Goal: Check status

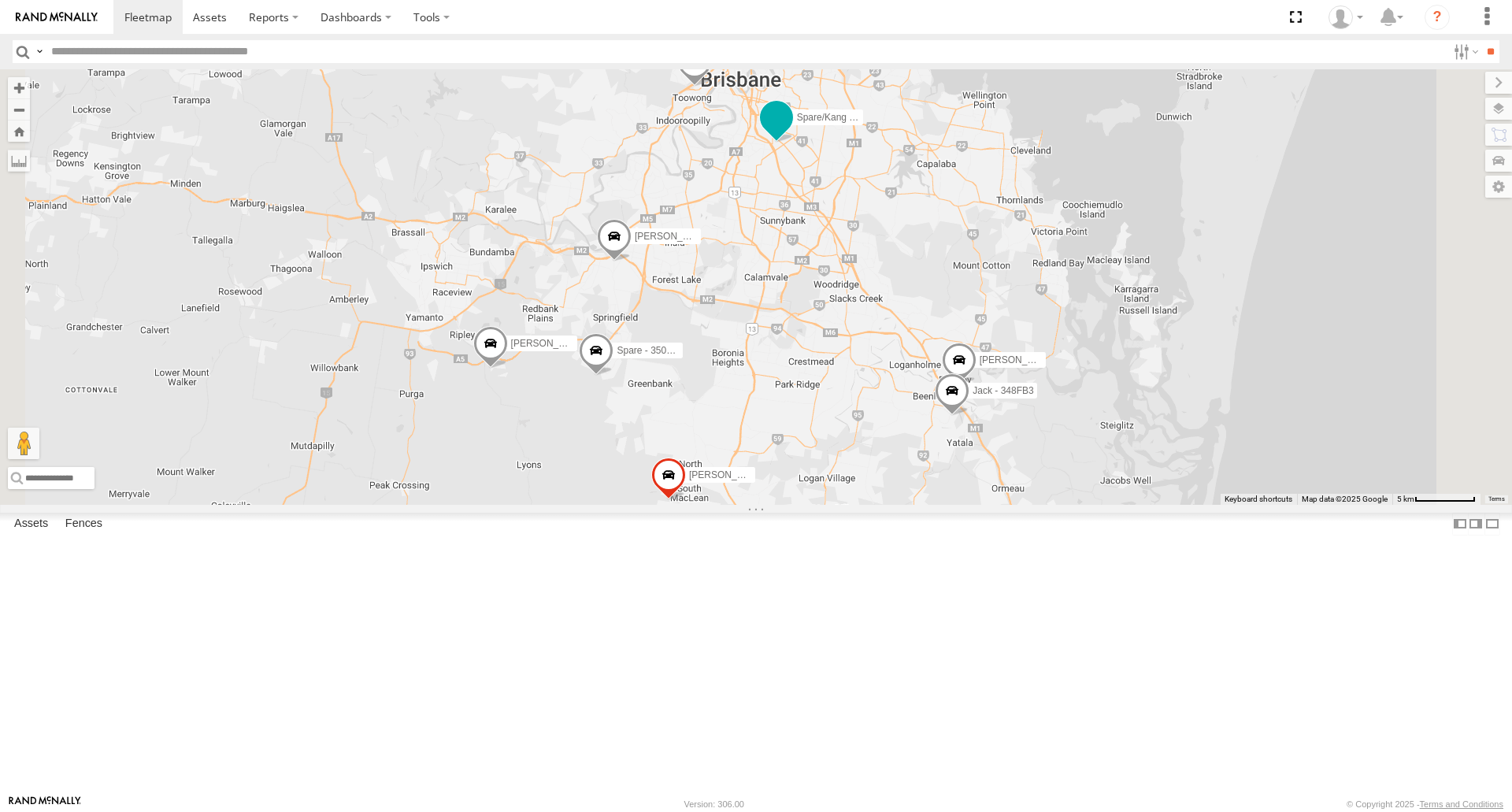
click at [791, 132] on span at bounding box center [777, 117] width 29 height 29
click at [798, 124] on label at bounding box center [782, 119] width 31 height 11
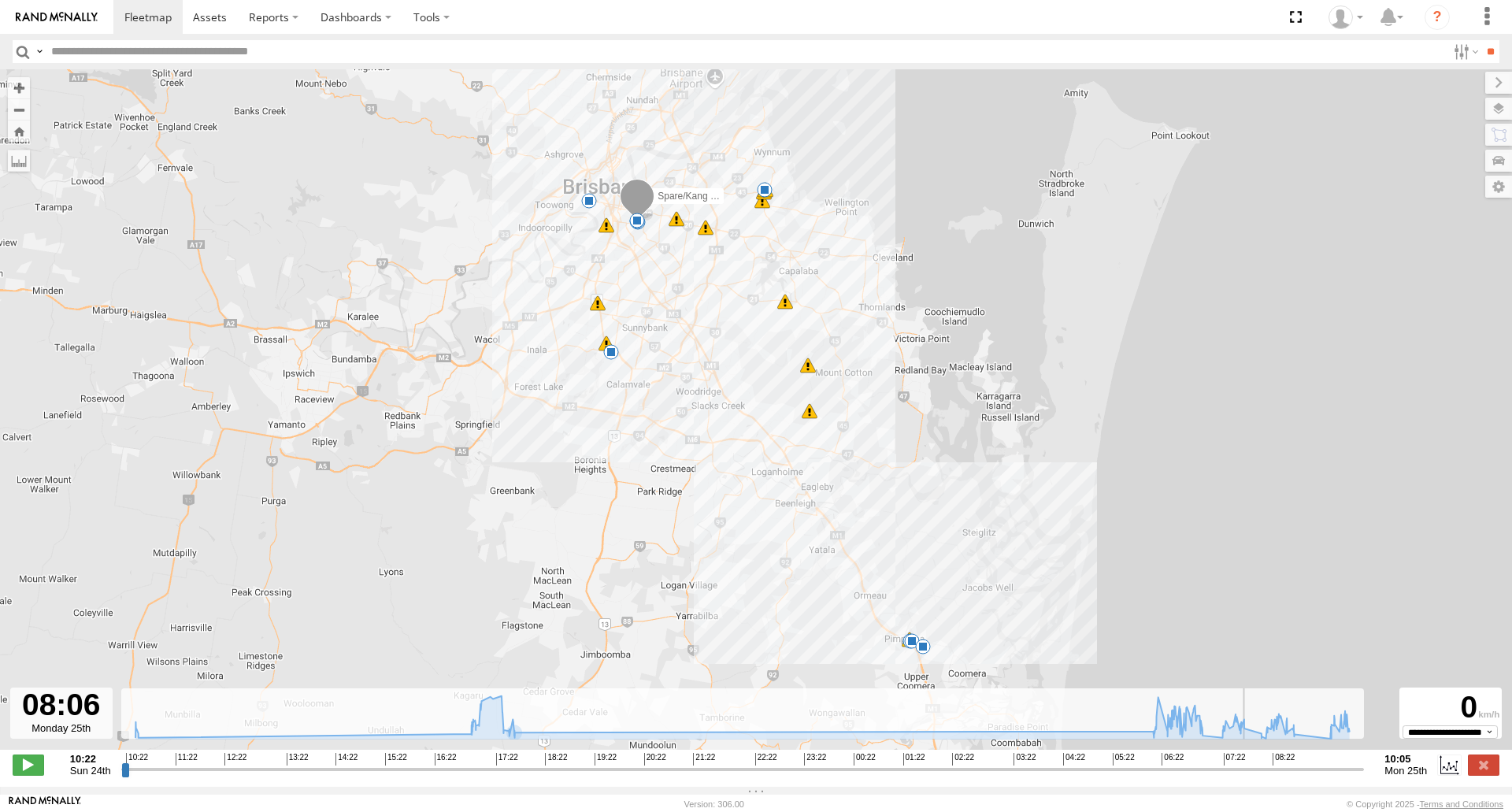
drag, startPoint x: 512, startPoint y: 776, endPoint x: 1259, endPoint y: 766, distance: 747.1
click at [1259, 766] on input "range" at bounding box center [743, 768] width 1244 height 15
drag, startPoint x: 1265, startPoint y: 773, endPoint x: 1169, endPoint y: 779, distance: 96.2
click at [1271, 761] on input "range" at bounding box center [743, 768] width 1244 height 15
click at [1484, 771] on label at bounding box center [1484, 764] width 32 height 21
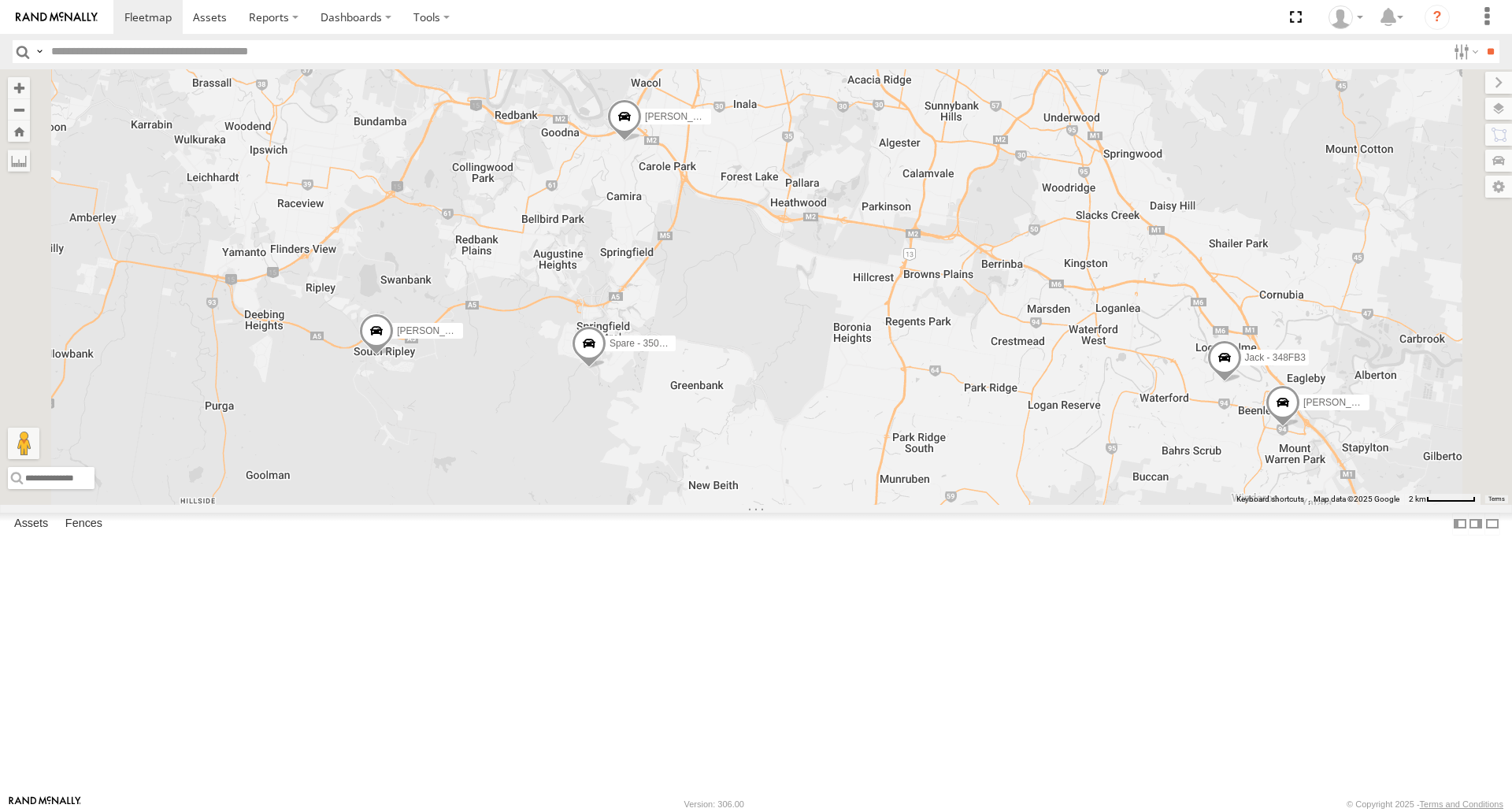
click at [607, 370] on span at bounding box center [589, 348] width 35 height 43
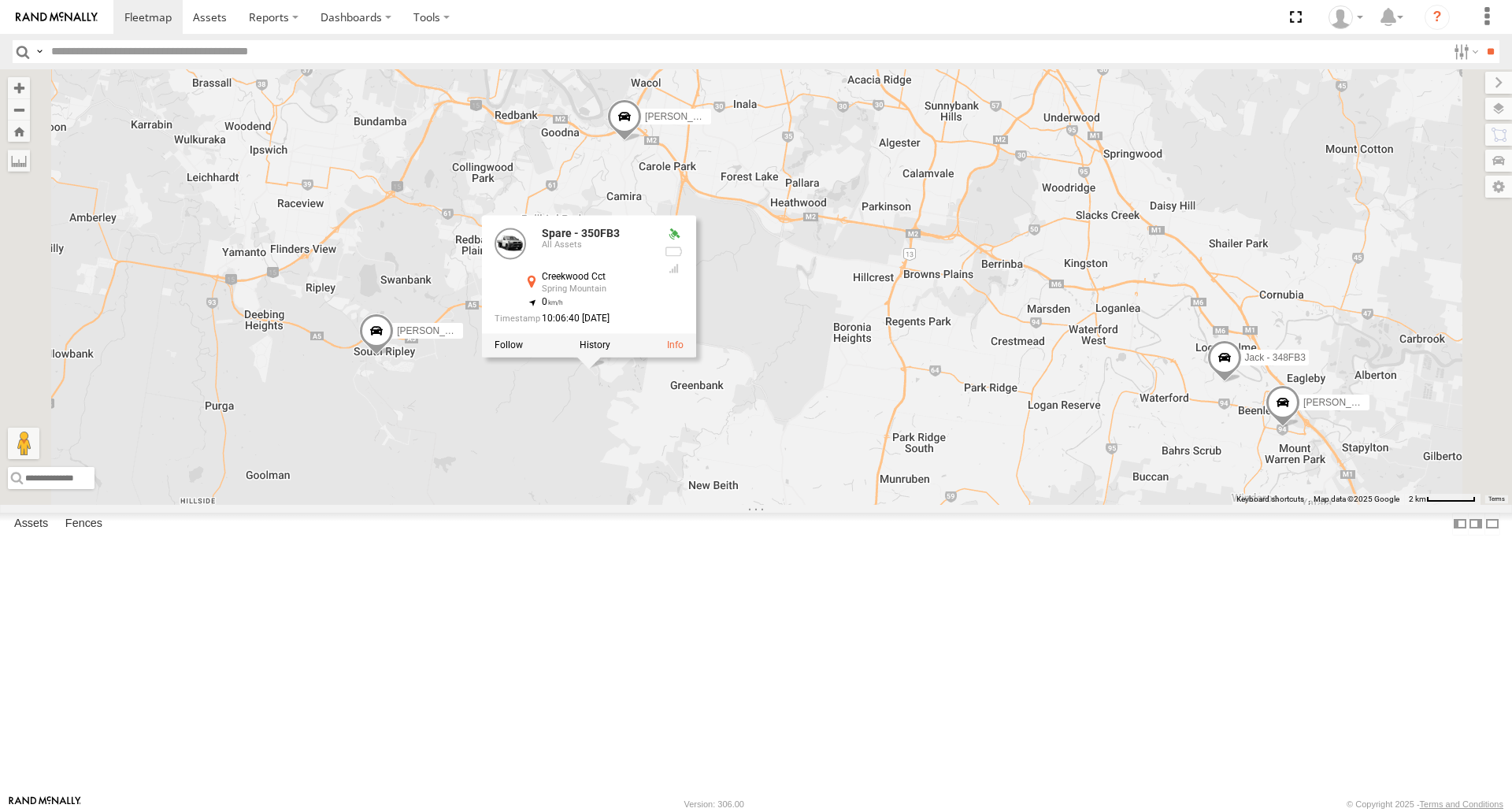
click at [775, 504] on div "[PERSON_NAME] - 571IW2 [PERSON_NAME] B - Corolla [PERSON_NAME] - 347FB3 Jack - …" at bounding box center [756, 286] width 1512 height 435
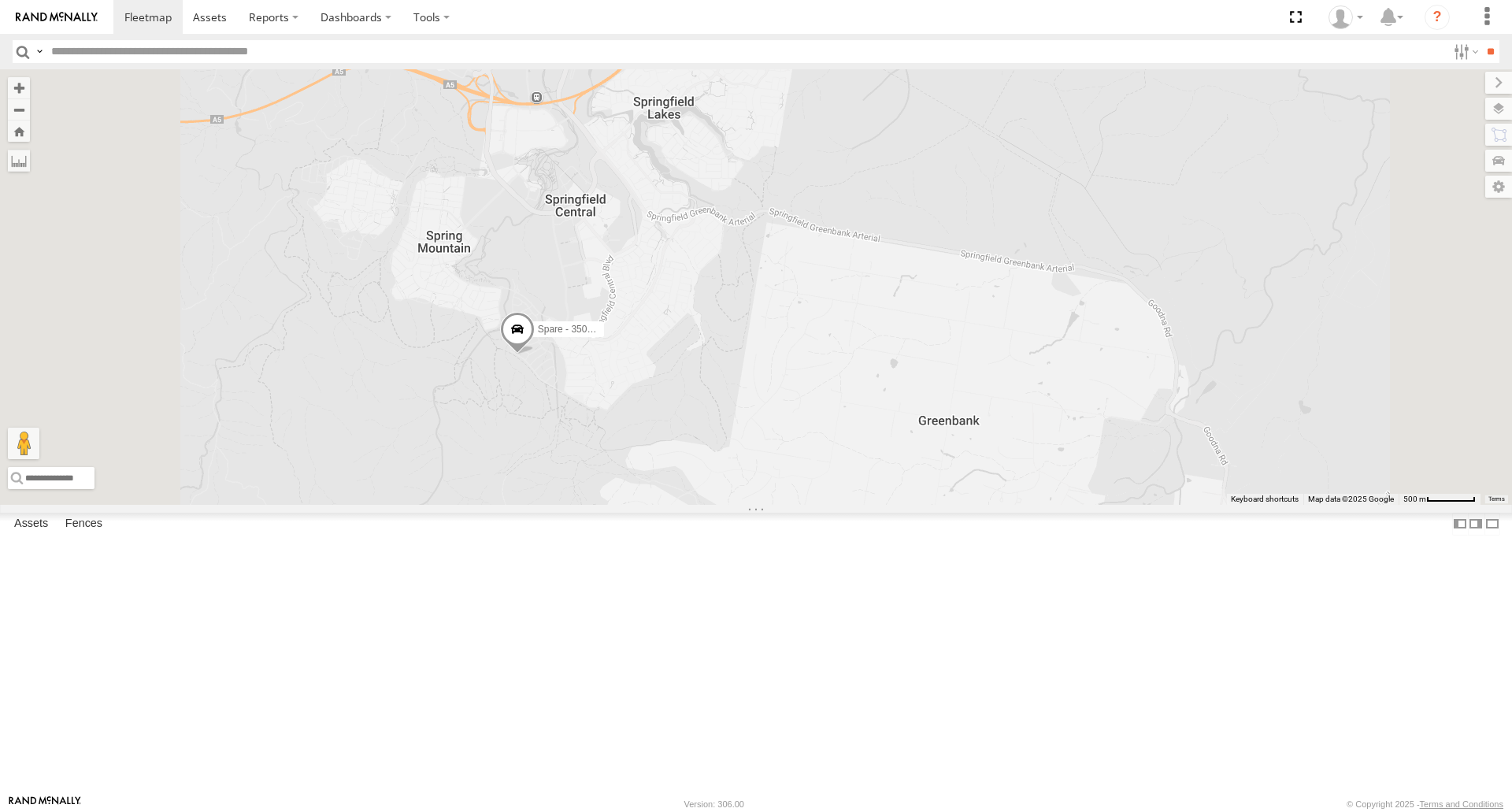
click at [535, 355] on span at bounding box center [517, 334] width 35 height 43
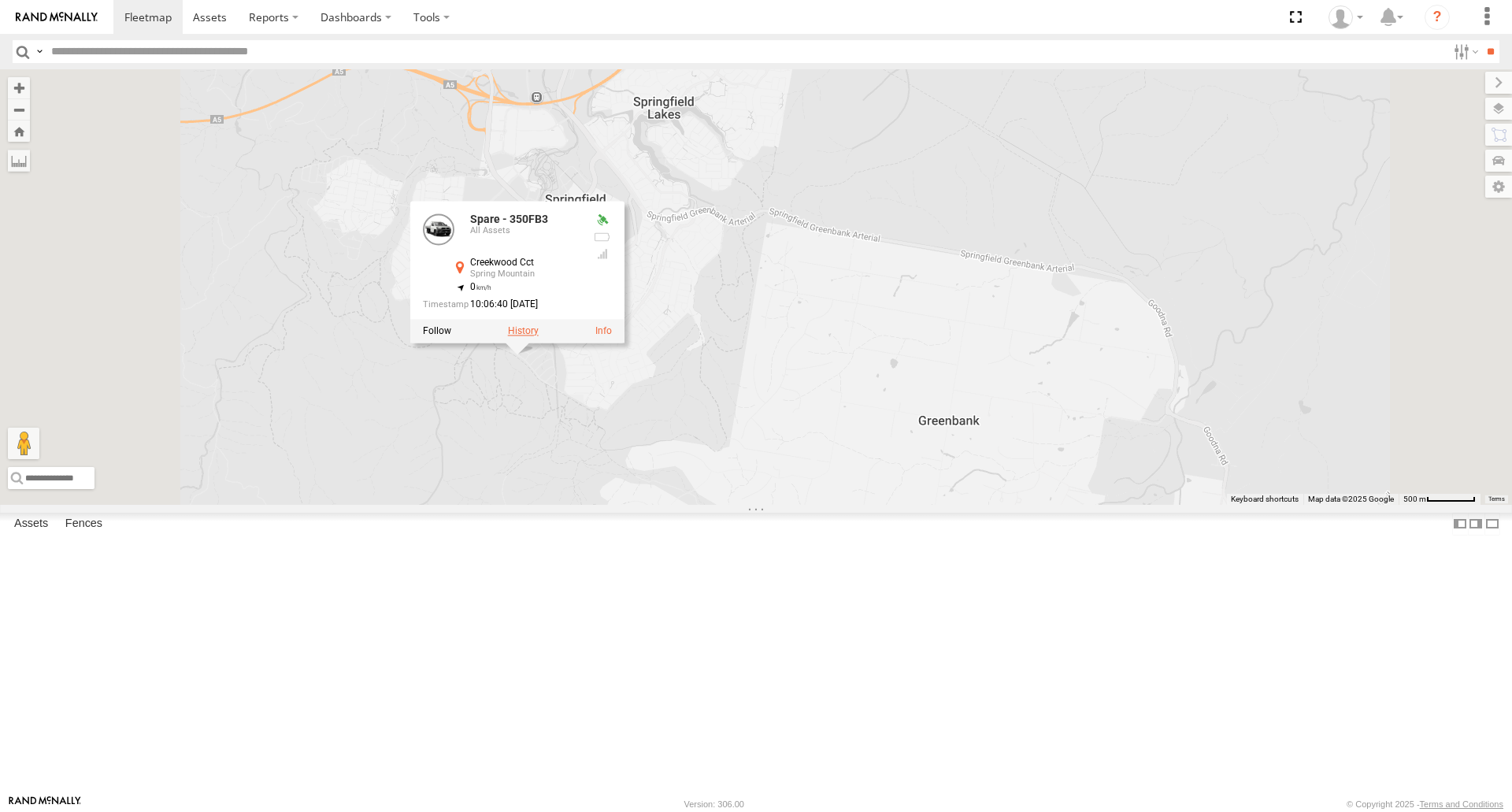
click at [539, 337] on label at bounding box center [523, 331] width 31 height 11
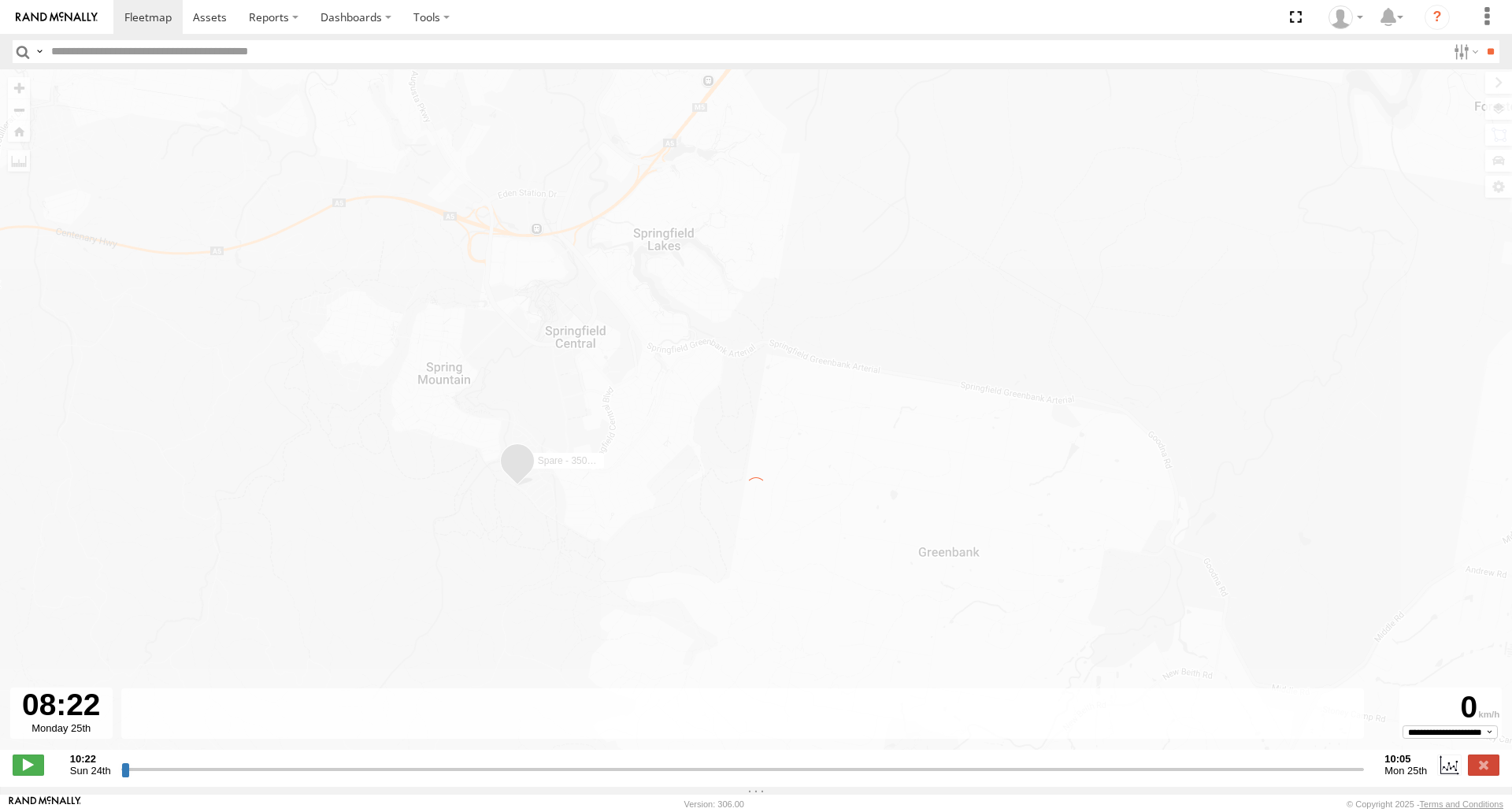
type input "**********"
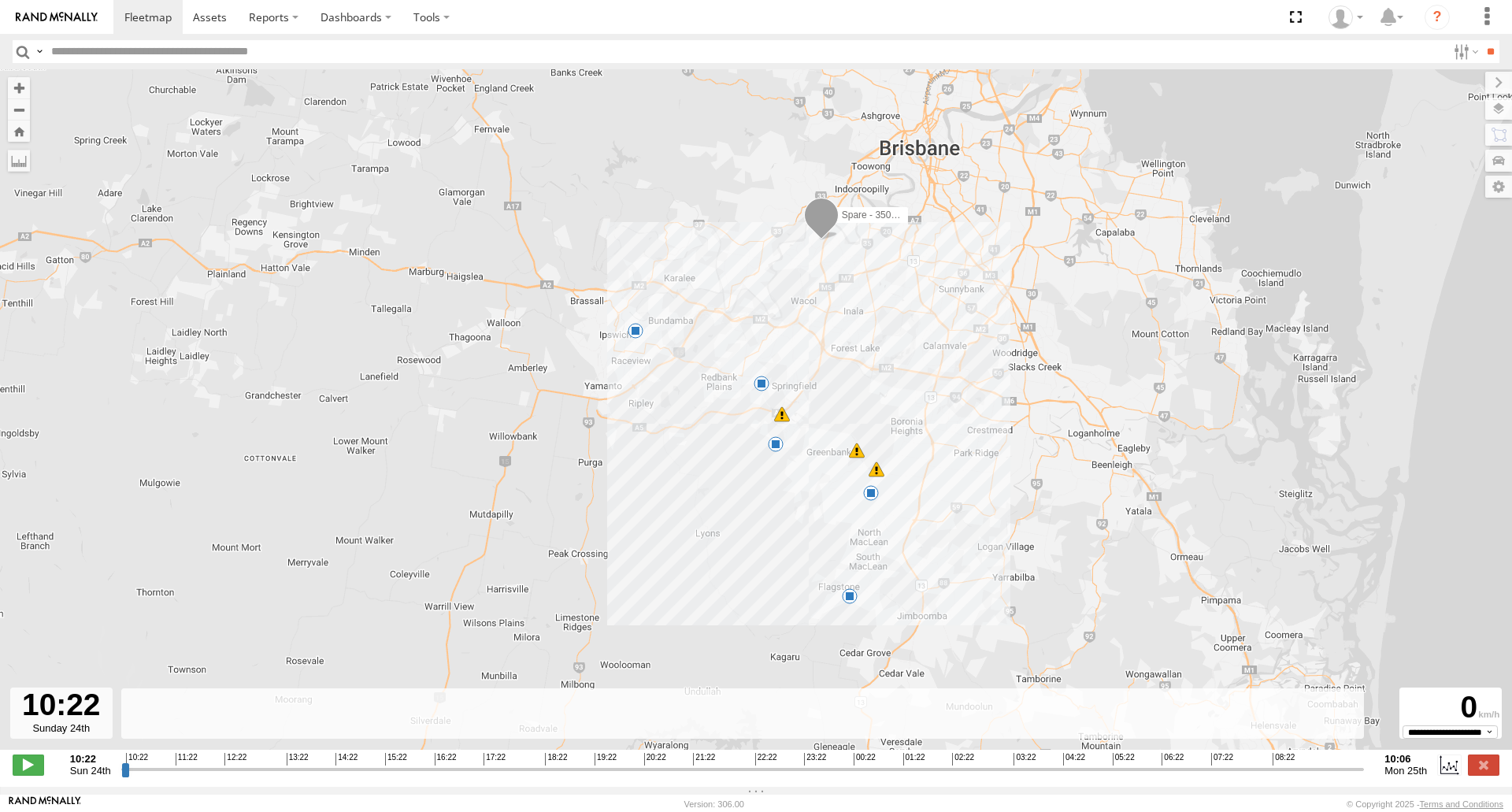
click at [774, 450] on span at bounding box center [776, 444] width 16 height 16
click at [766, 465] on div "Spare - 350FB3 17:27 Sun 08:10 Mon 08:21 Mon 08:47 Mon 09:09 Mon 09:34 Mon 10:0…" at bounding box center [756, 417] width 1512 height 697
click at [1483, 769] on label at bounding box center [1484, 764] width 32 height 21
